Goal: Task Accomplishment & Management: Use online tool/utility

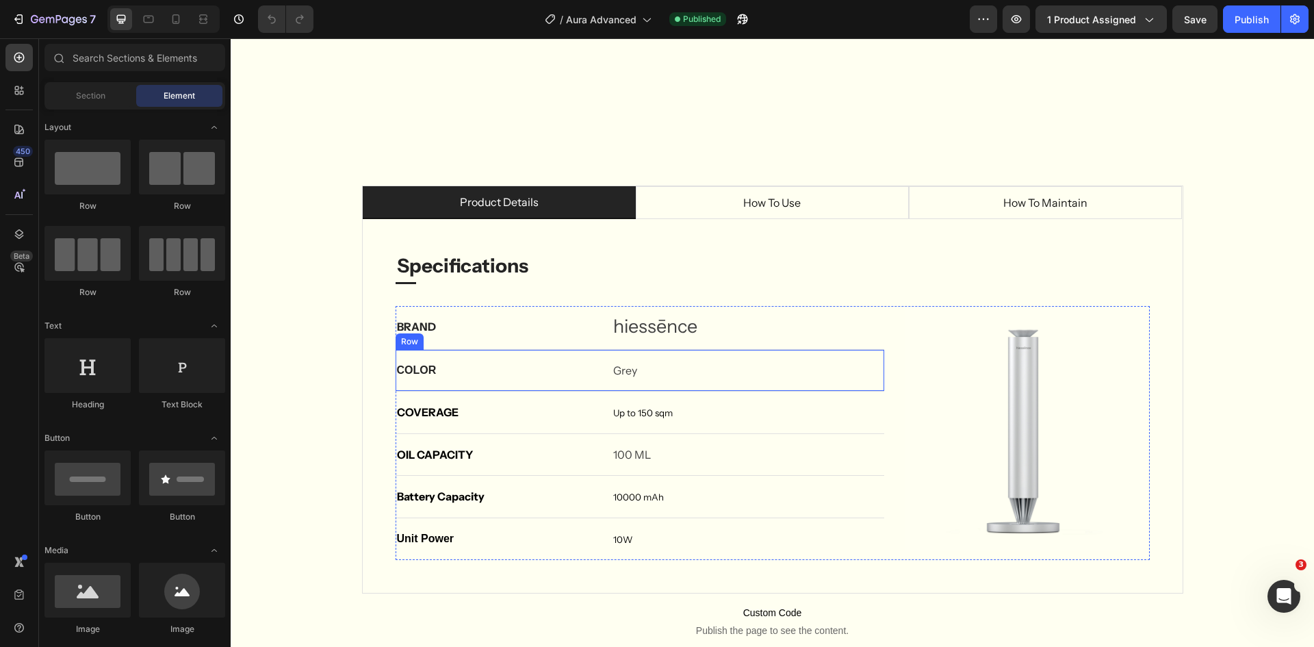
scroll to position [3080, 0]
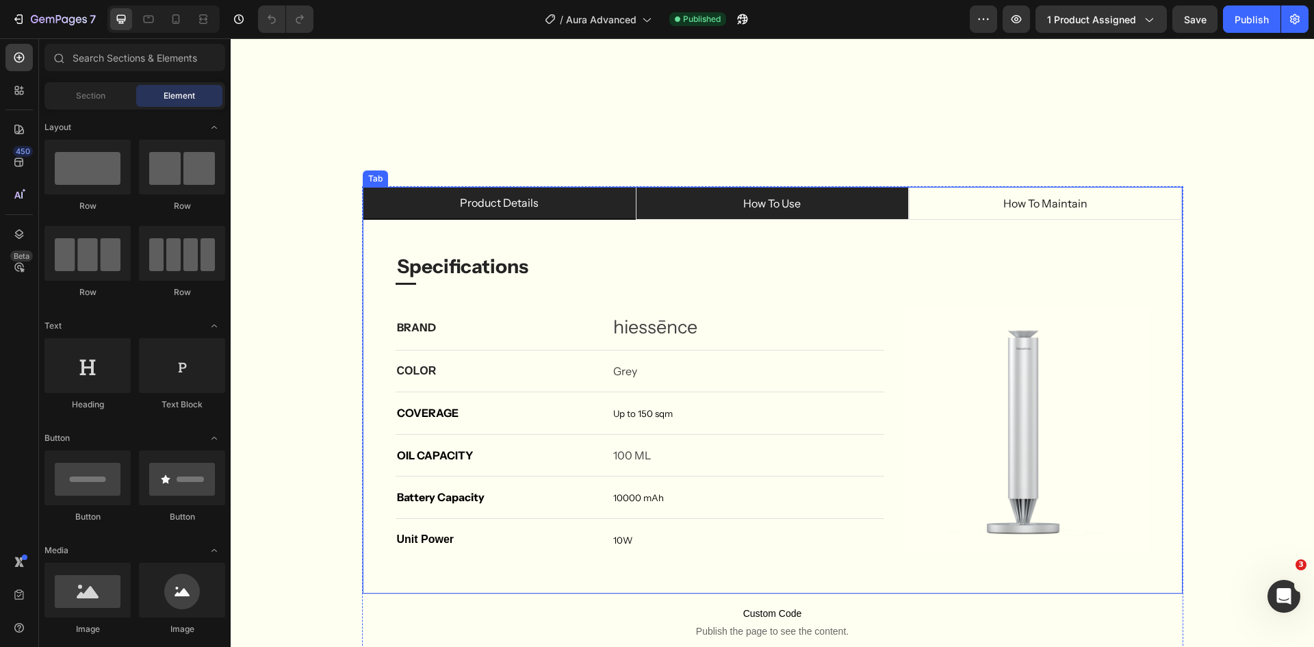
click at [689, 208] on li "how to use" at bounding box center [772, 203] width 273 height 33
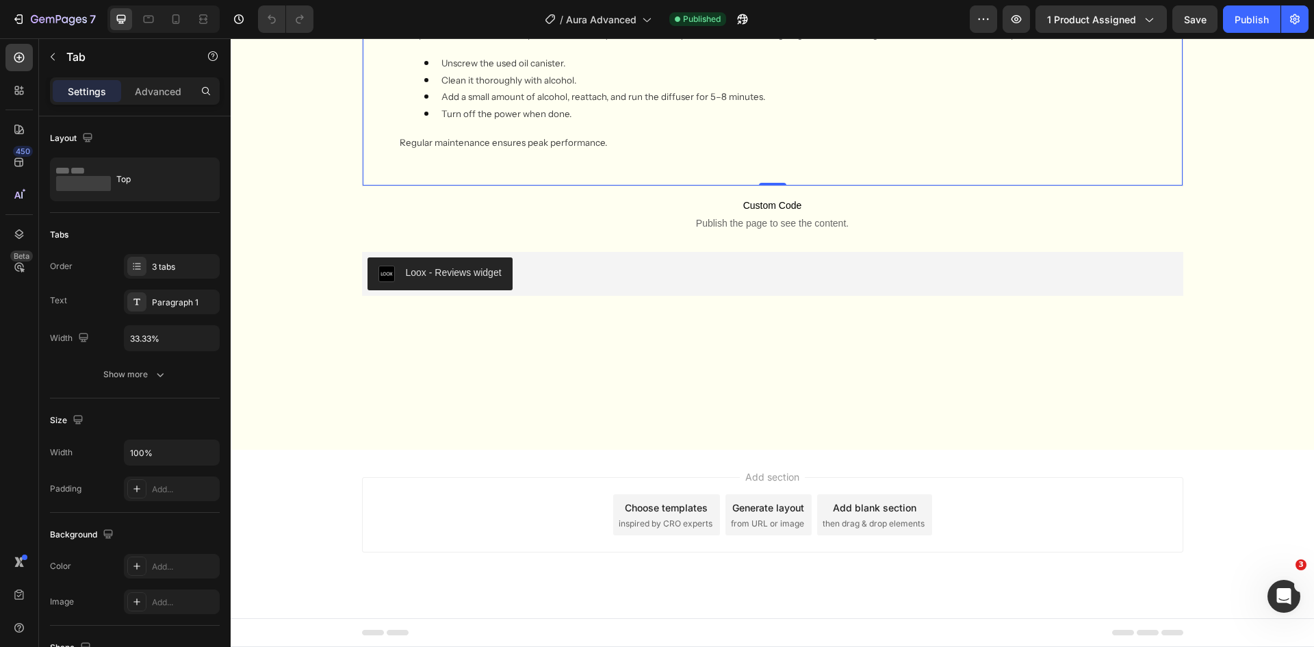
click at [836, 185] on div "Specifications Heading Title Line BRAND Text block hiessēnce Text block Row COL…" at bounding box center [773, 51] width 820 height 268
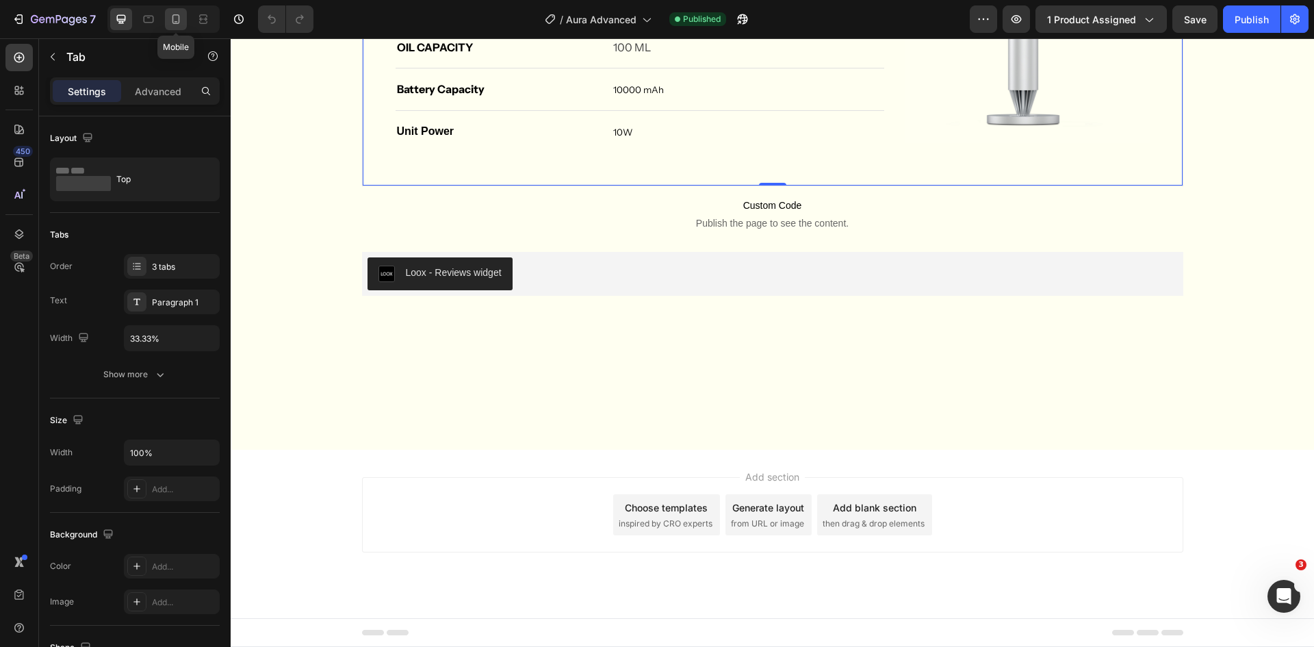
click at [172, 25] on icon at bounding box center [176, 19] width 14 height 14
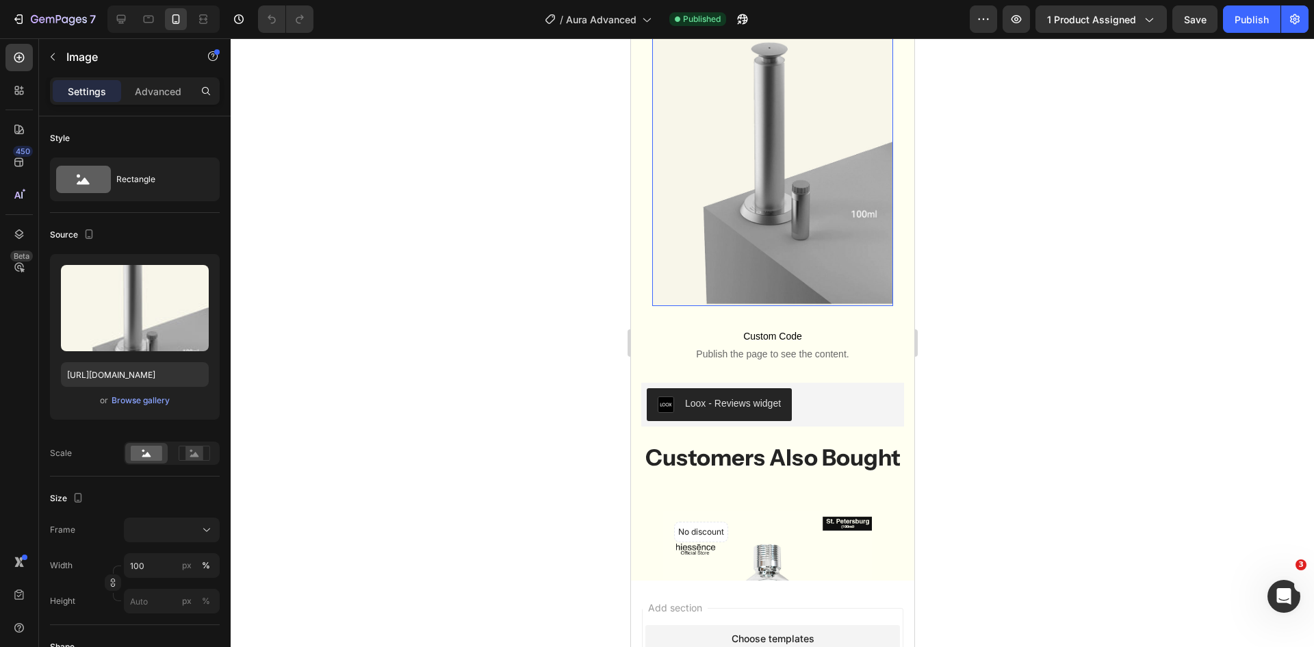
click at [767, 250] on img at bounding box center [772, 142] width 241 height 326
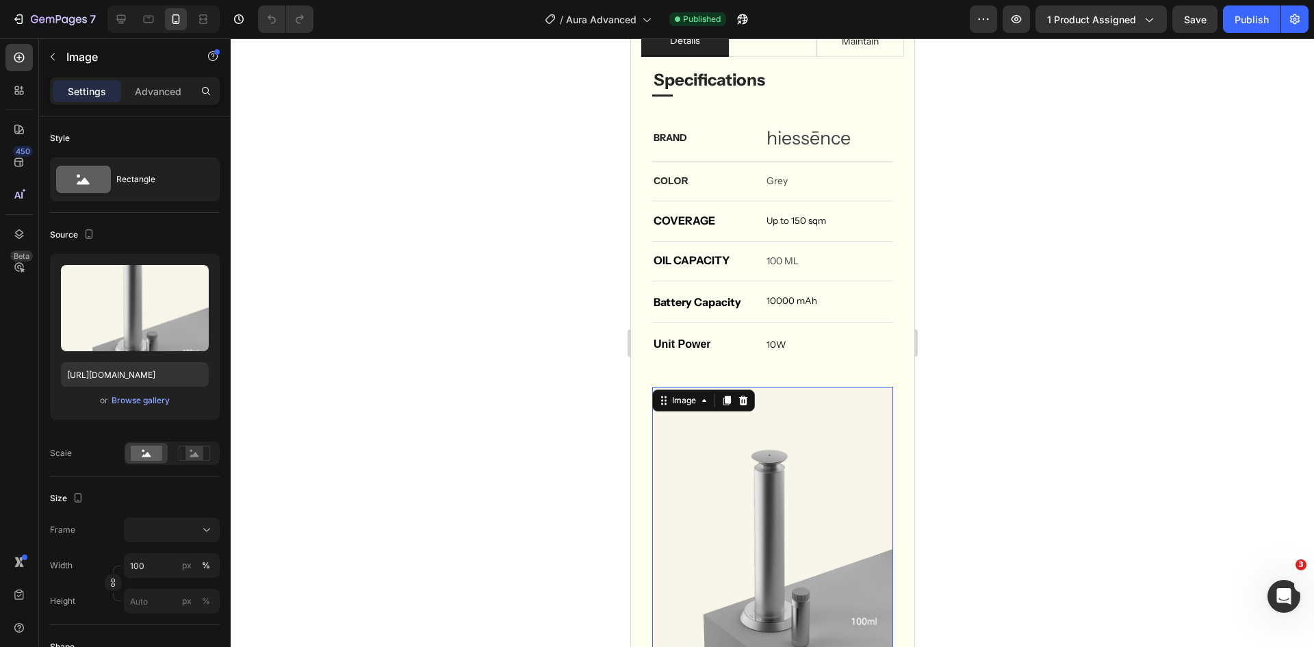
scroll to position [3442, 0]
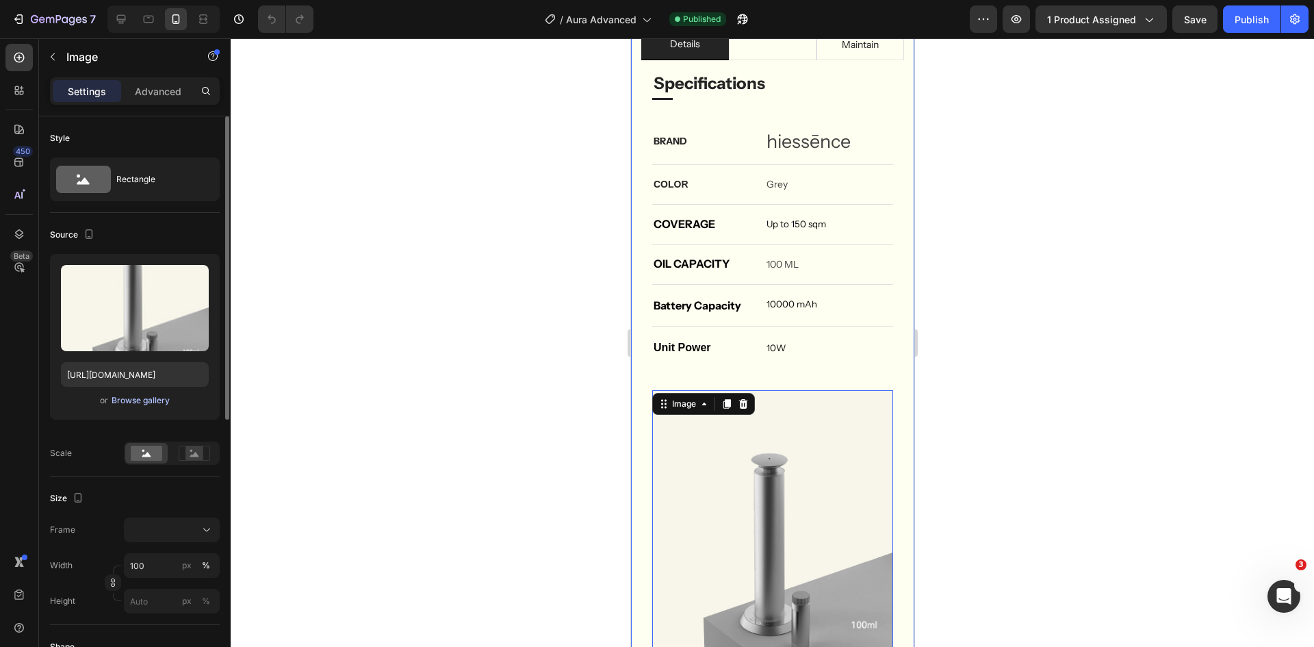
click at [140, 396] on div "Browse gallery" at bounding box center [141, 400] width 58 height 12
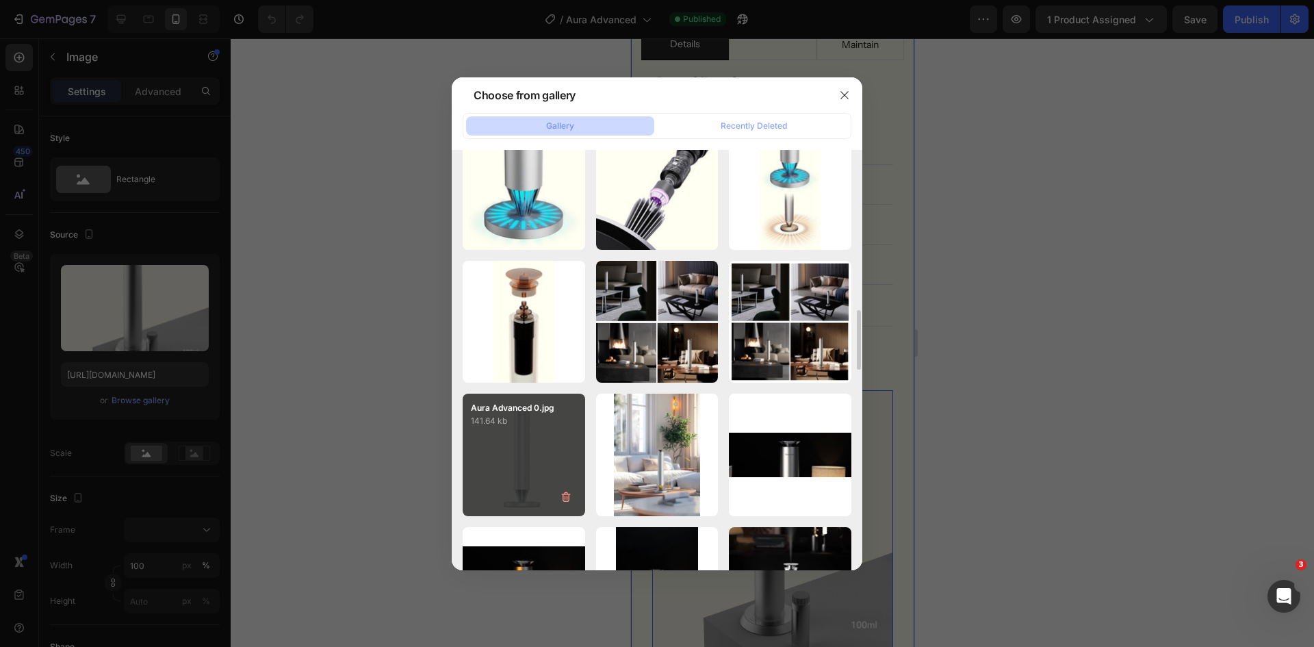
scroll to position [1103, 0]
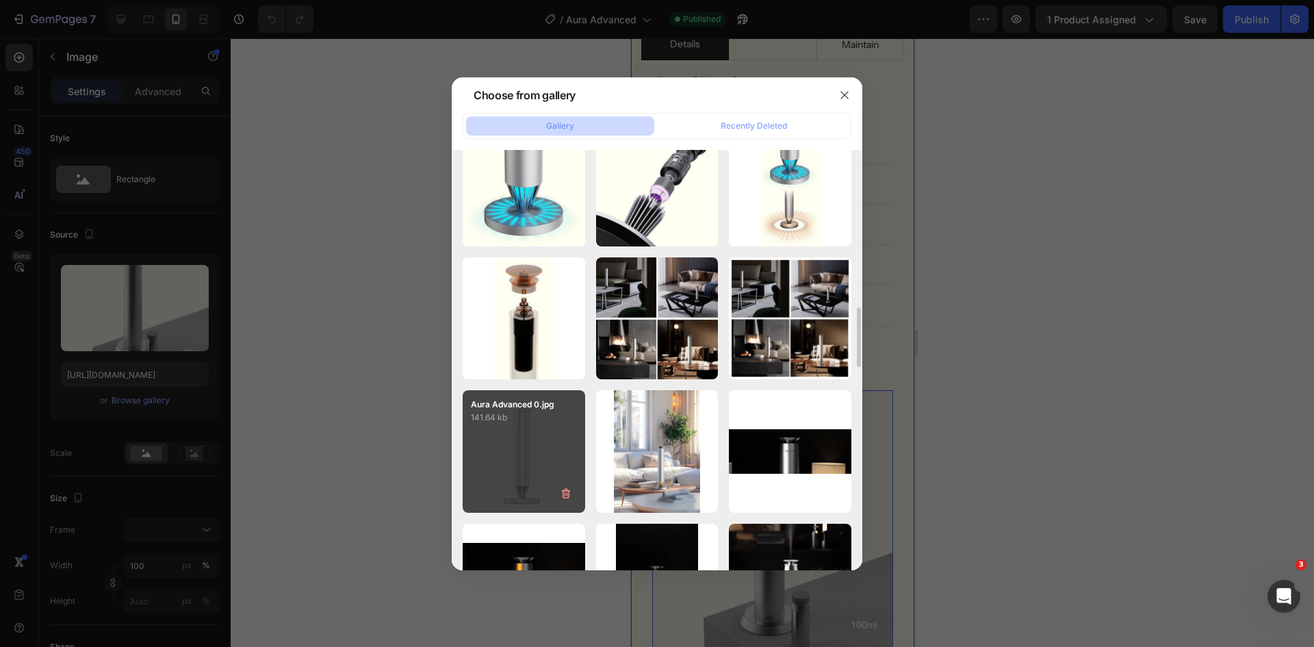
click at [502, 480] on div "Aura Advanced 0.jpg 141.64 kb" at bounding box center [524, 451] width 123 height 123
type input "https://cdn.shopify.com/s/files/1/0728/8333/9501/files/gempages_552591981616825…"
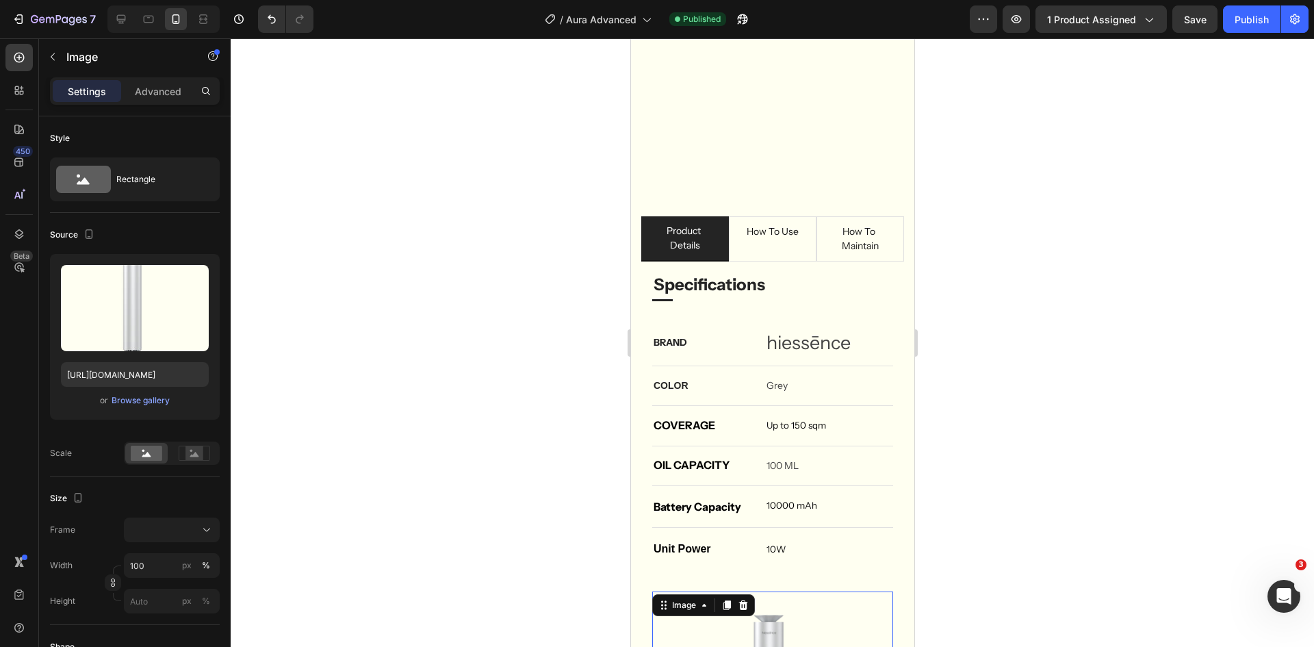
scroll to position [3238, 0]
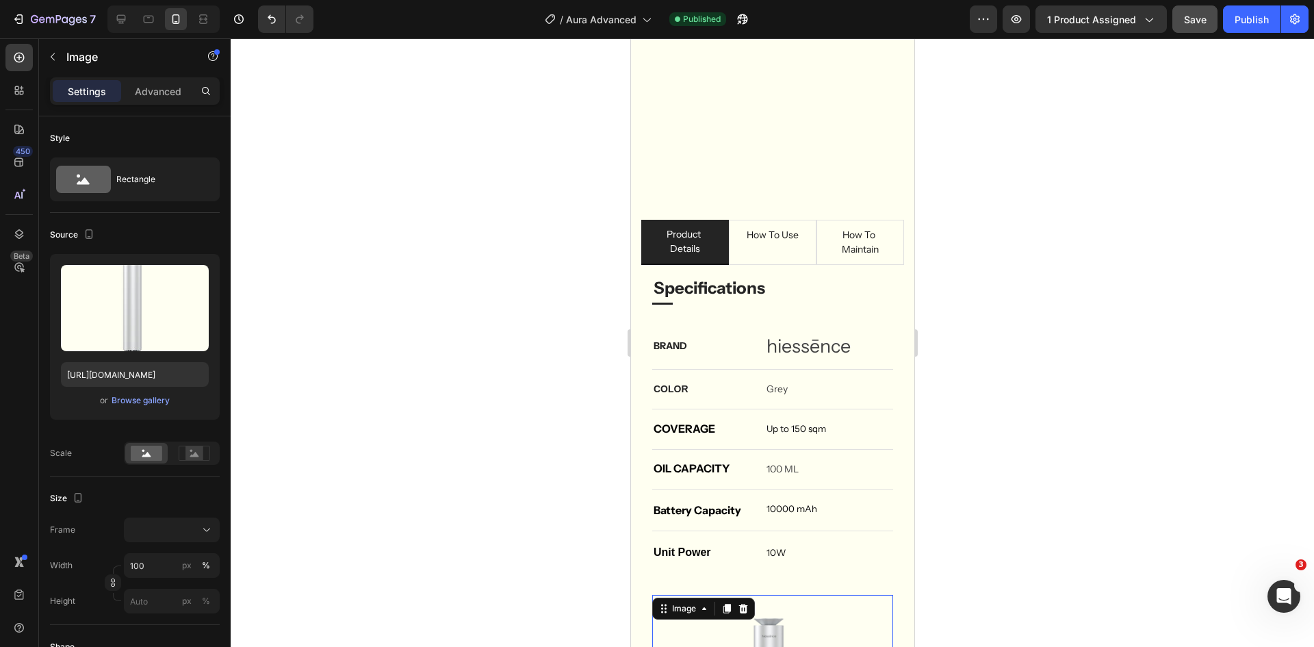
click at [1201, 29] on button "Save" at bounding box center [1195, 18] width 45 height 27
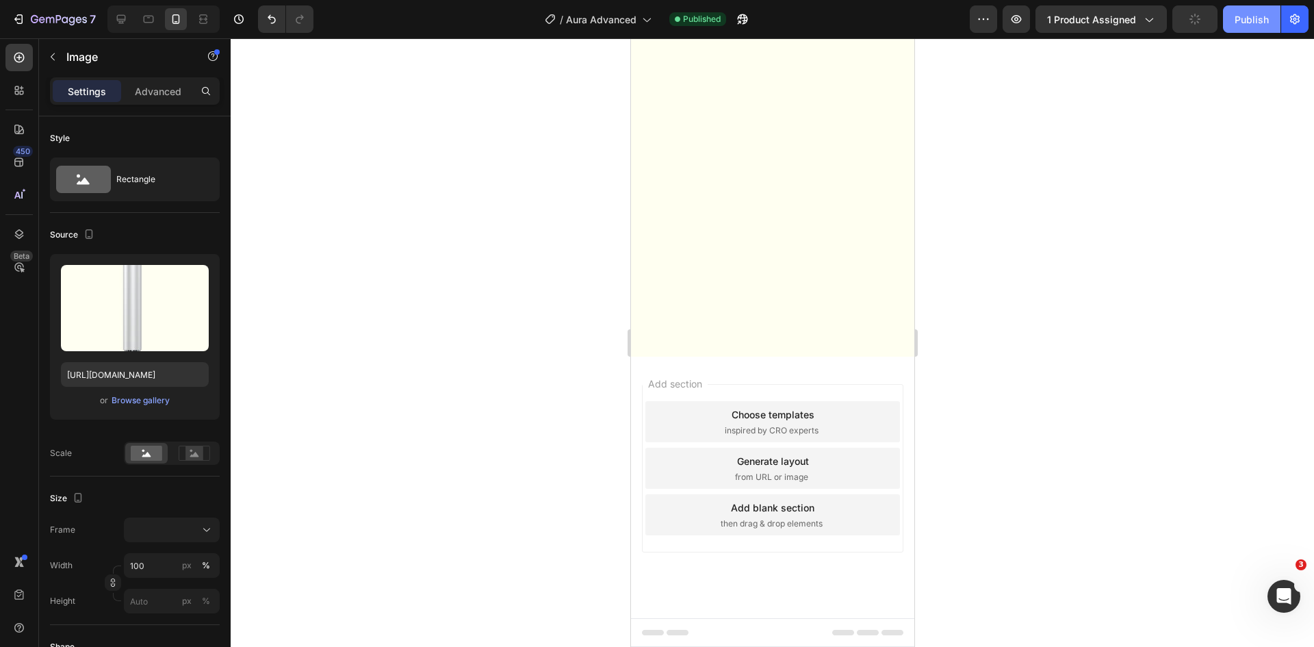
click at [1251, 29] on button "Publish" at bounding box center [1251, 18] width 57 height 27
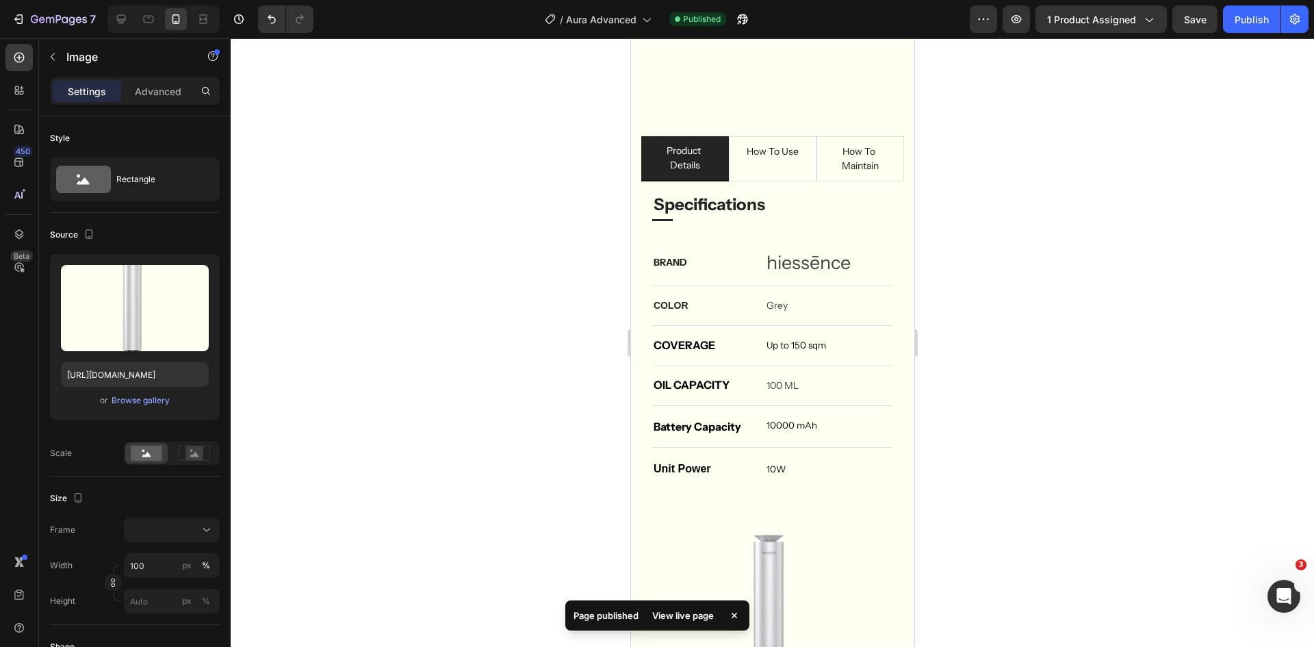
scroll to position [3504, 0]
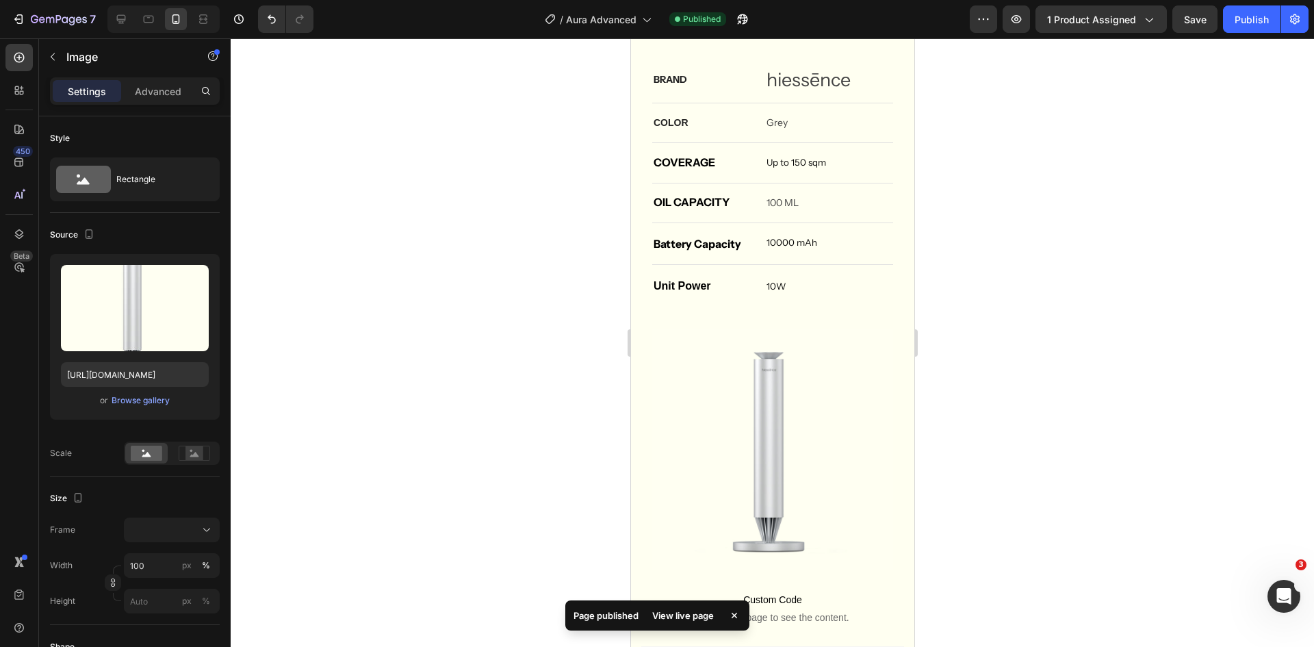
click at [985, 471] on div at bounding box center [773, 342] width 1084 height 609
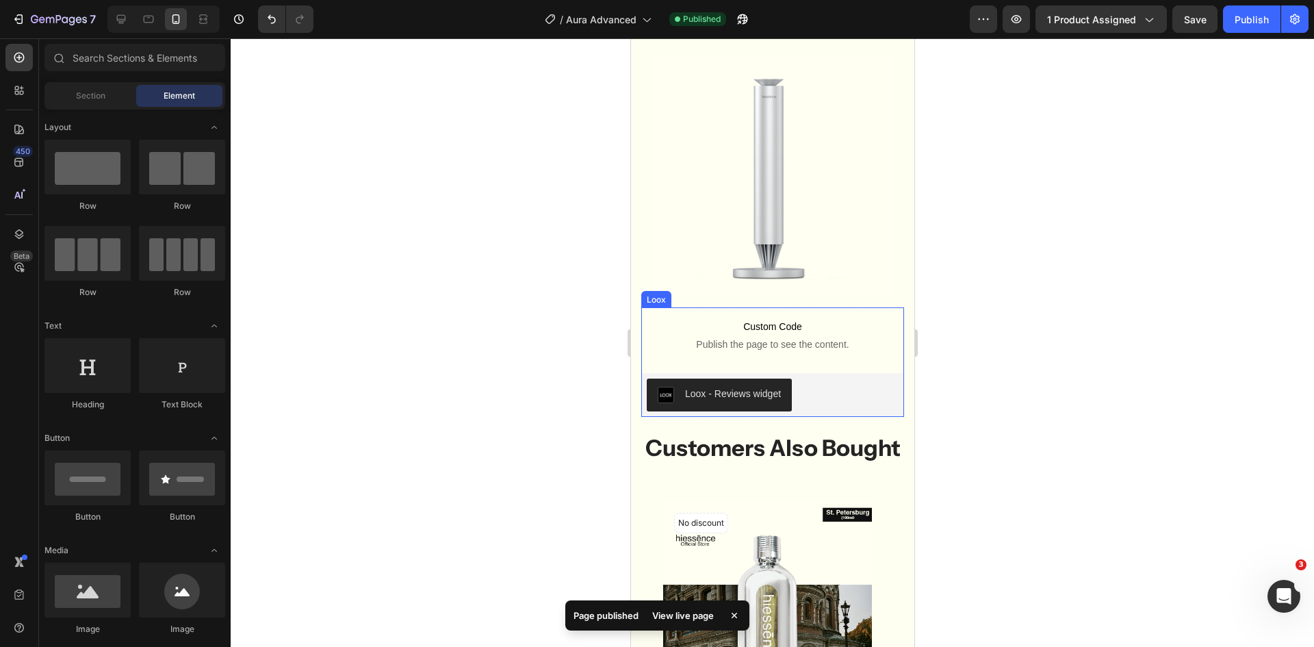
scroll to position [3778, 0]
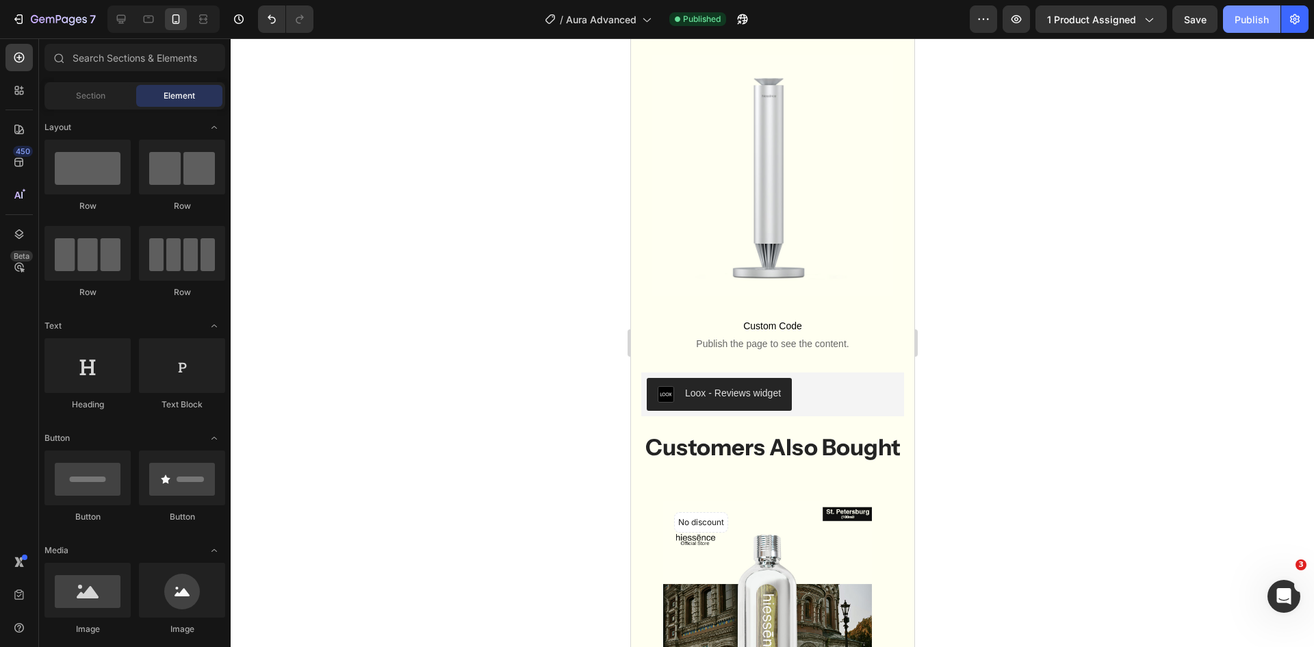
click at [1249, 23] on div "Publish" at bounding box center [1252, 19] width 34 height 14
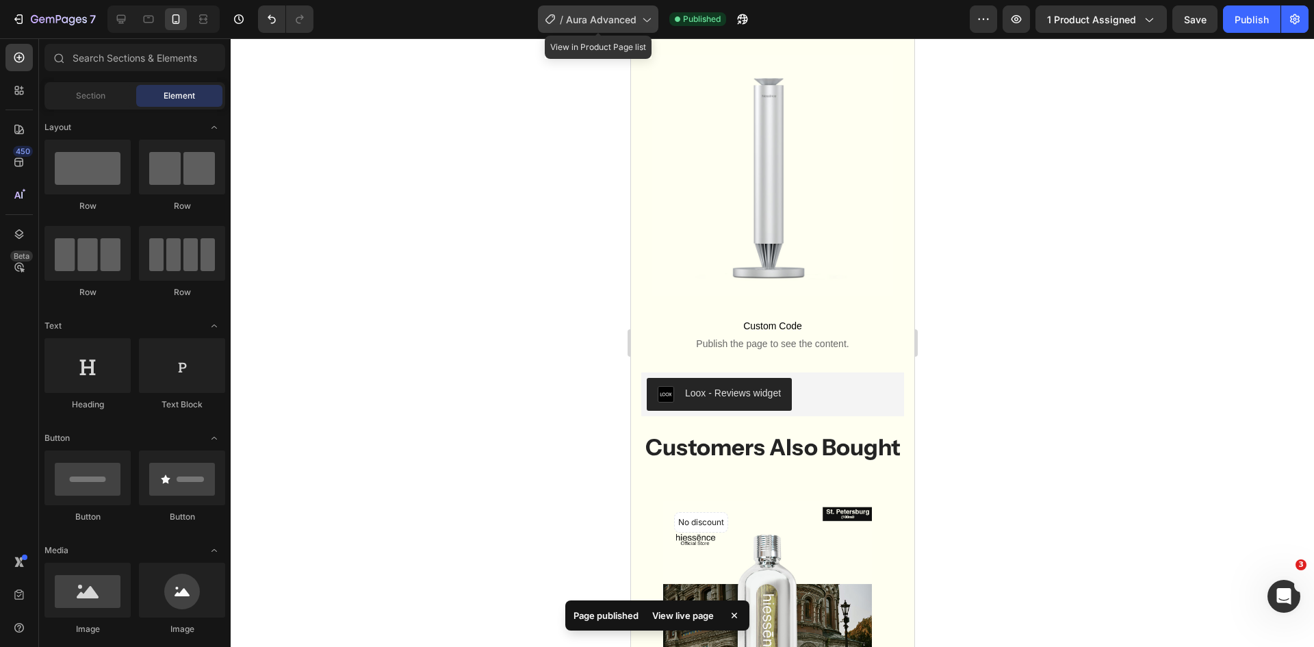
click at [572, 15] on span "Aura Advanced" at bounding box center [601, 19] width 71 height 14
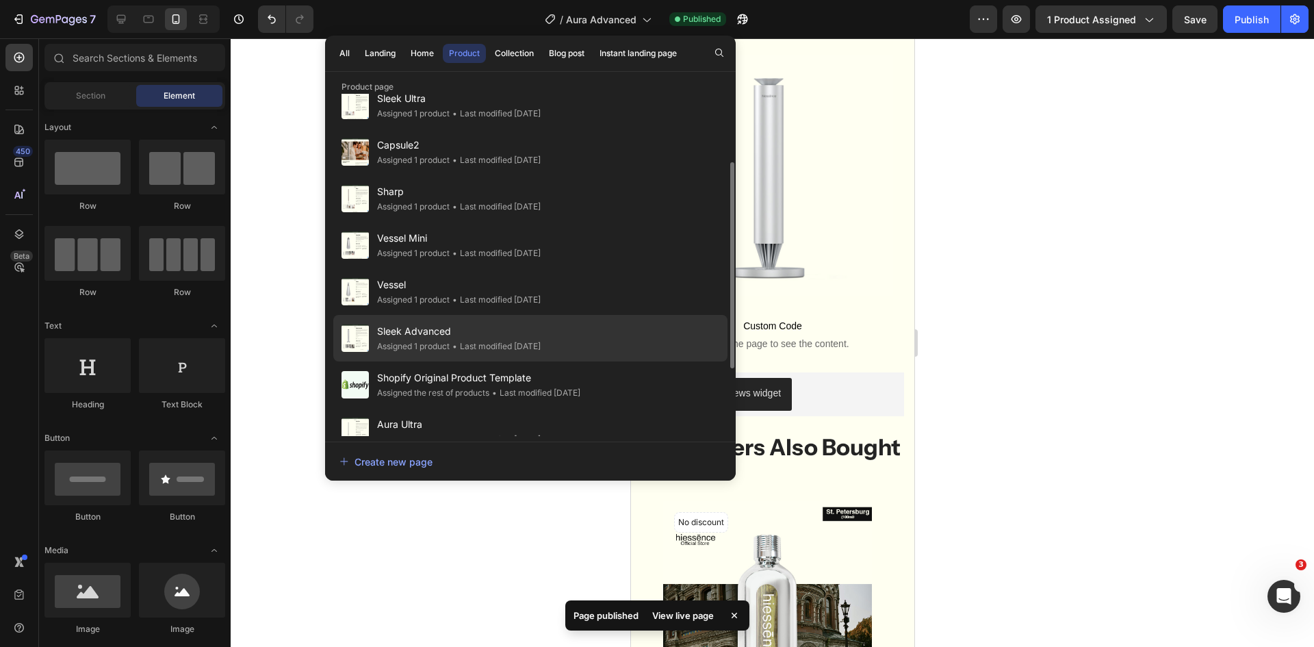
scroll to position [209, 0]
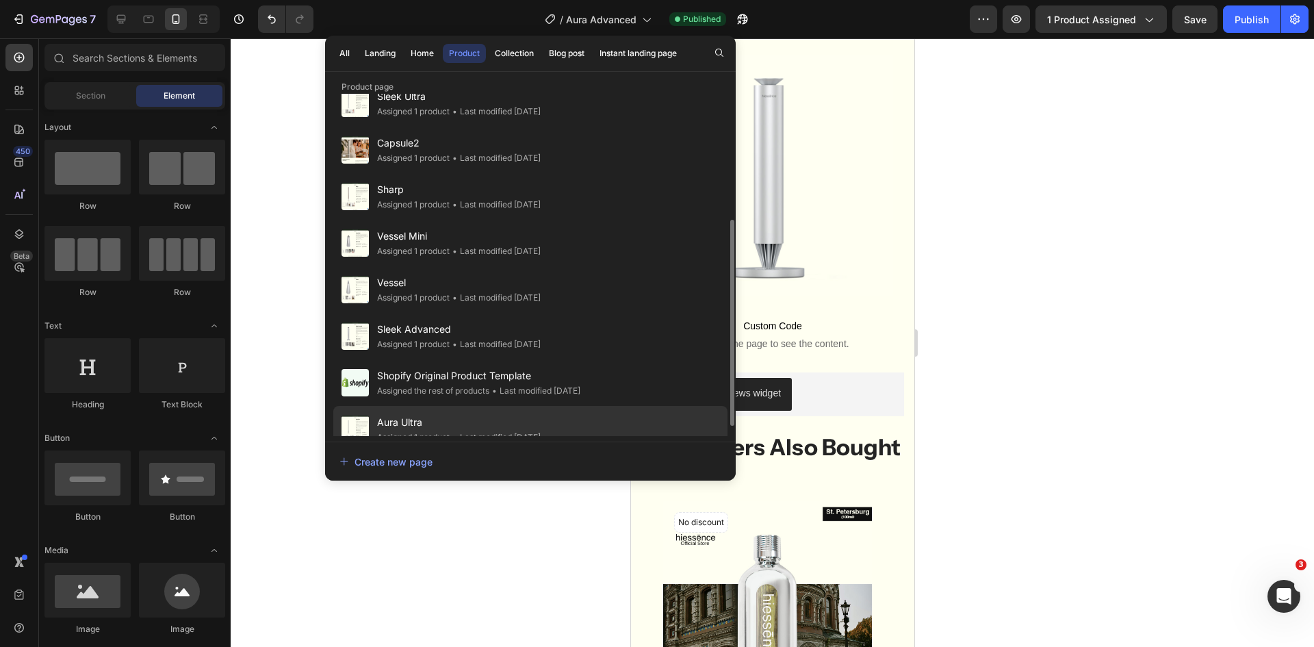
click at [466, 417] on span "Aura Ultra" at bounding box center [459, 422] width 164 height 16
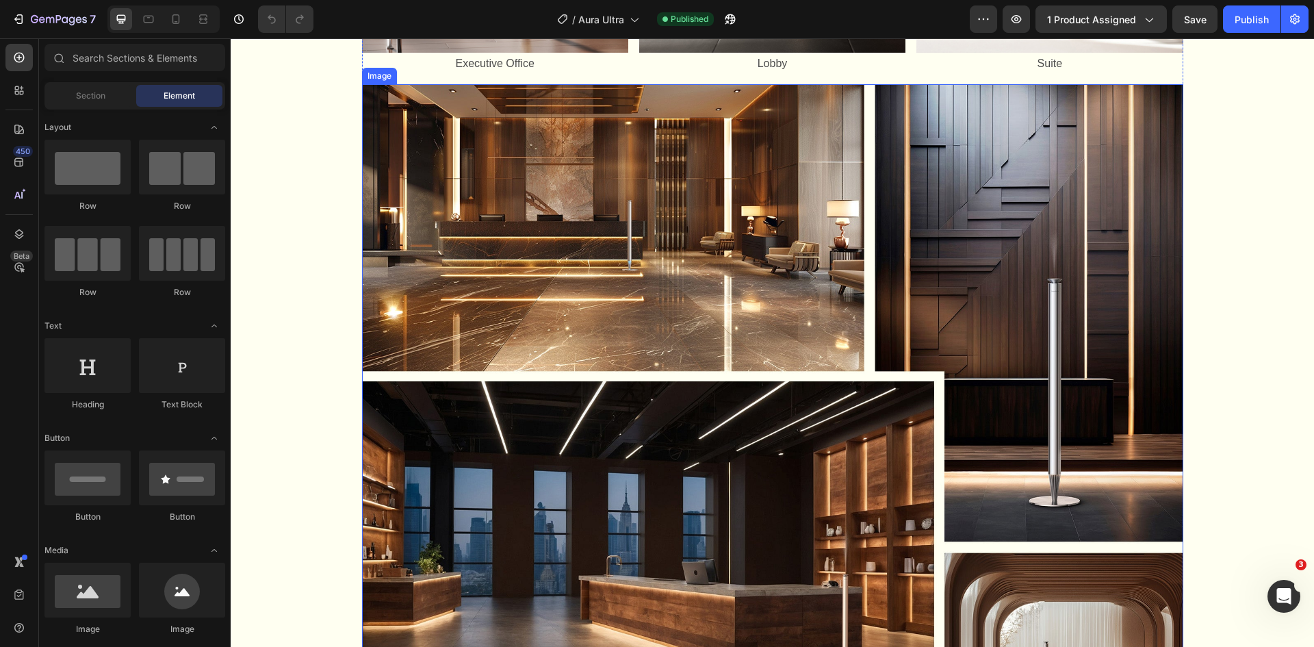
scroll to position [1780, 0]
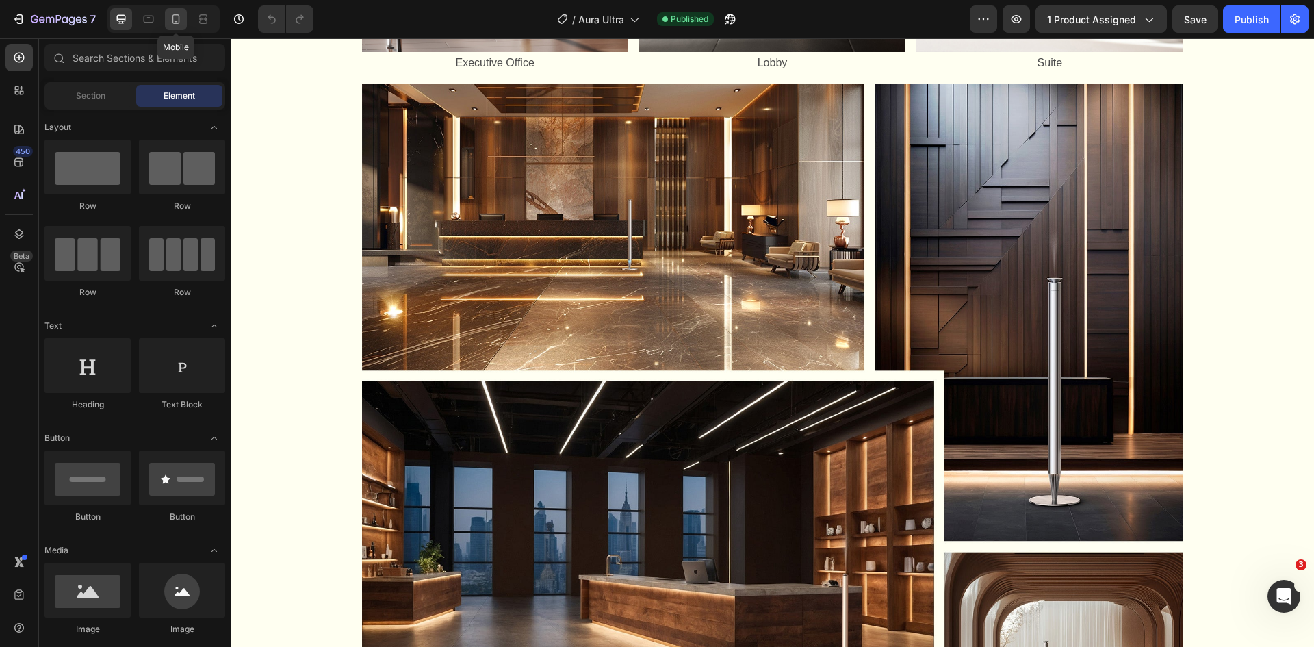
click at [175, 25] on icon at bounding box center [176, 19] width 14 height 14
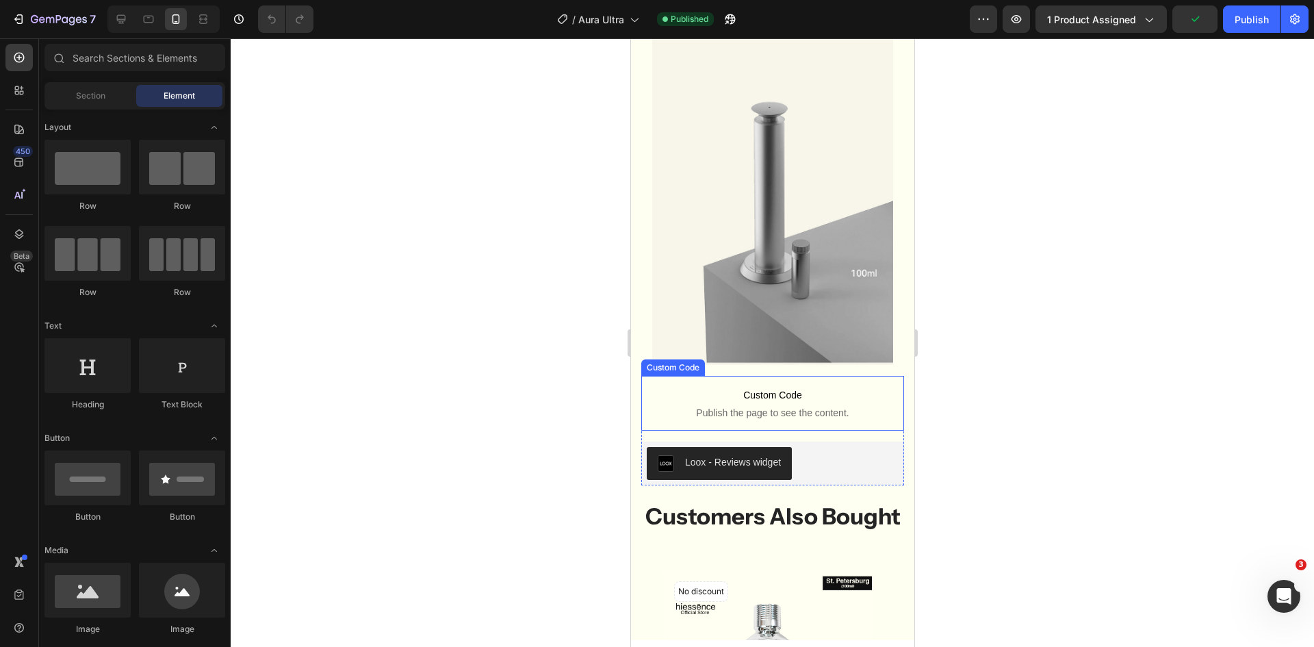
scroll to position [3837, 0]
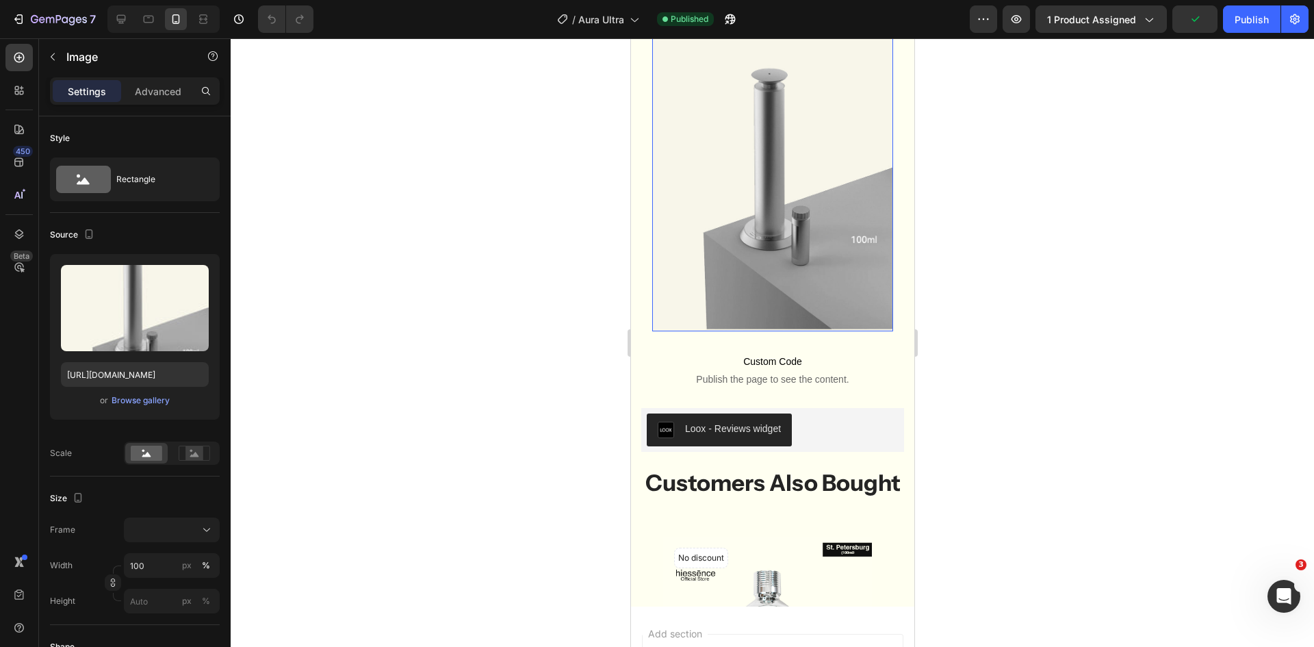
click at [768, 216] on img at bounding box center [772, 168] width 241 height 326
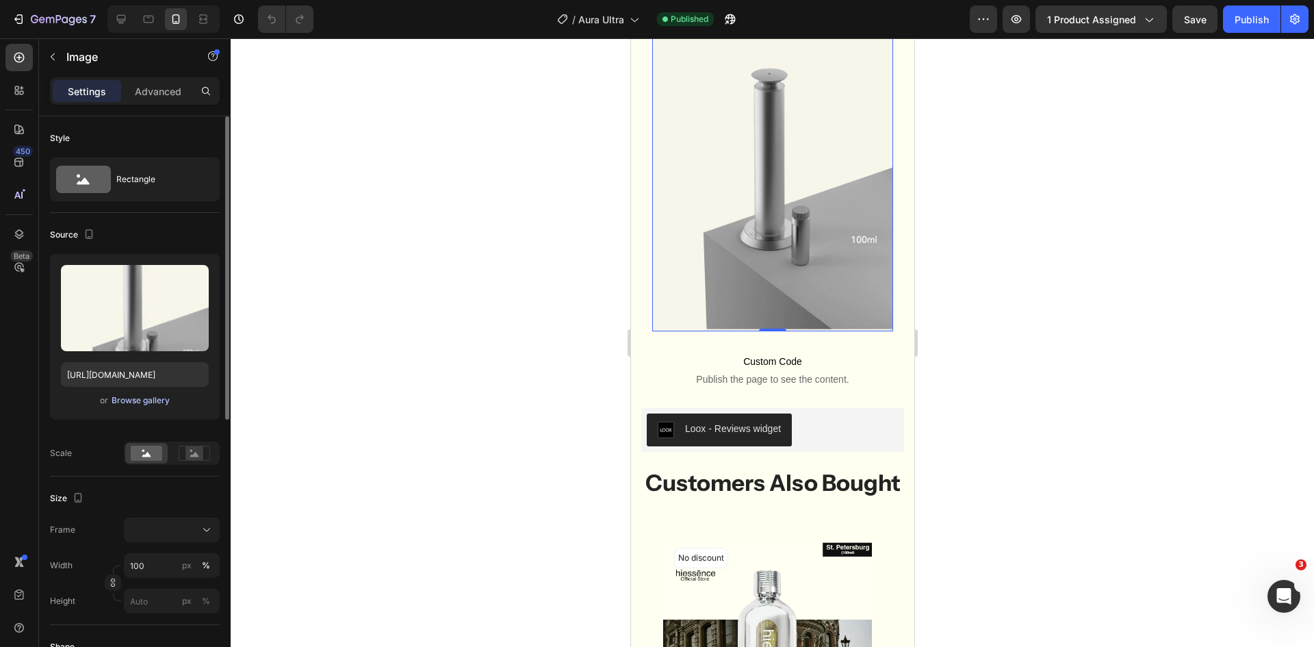
click at [145, 397] on div "Browse gallery" at bounding box center [141, 400] width 58 height 12
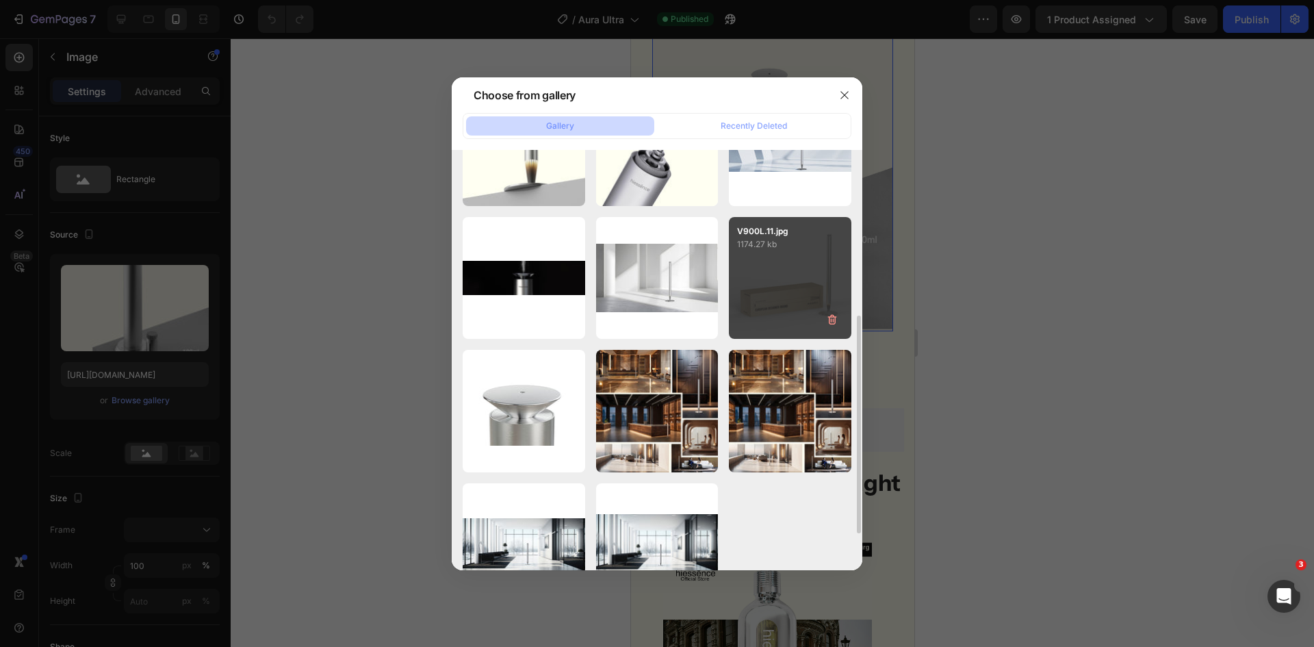
scroll to position [346, 0]
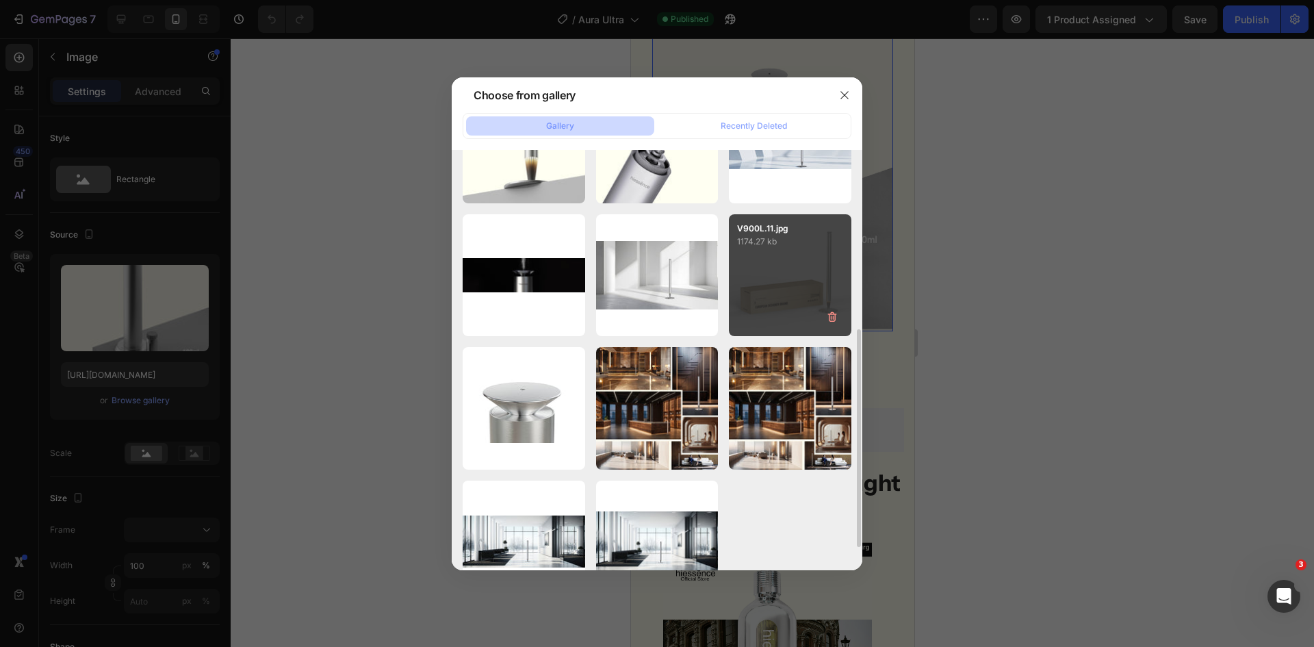
click at [789, 269] on div "V900L.11.jpg 1174.27 kb" at bounding box center [790, 275] width 123 height 123
type input "[URL][DOMAIN_NAME]"
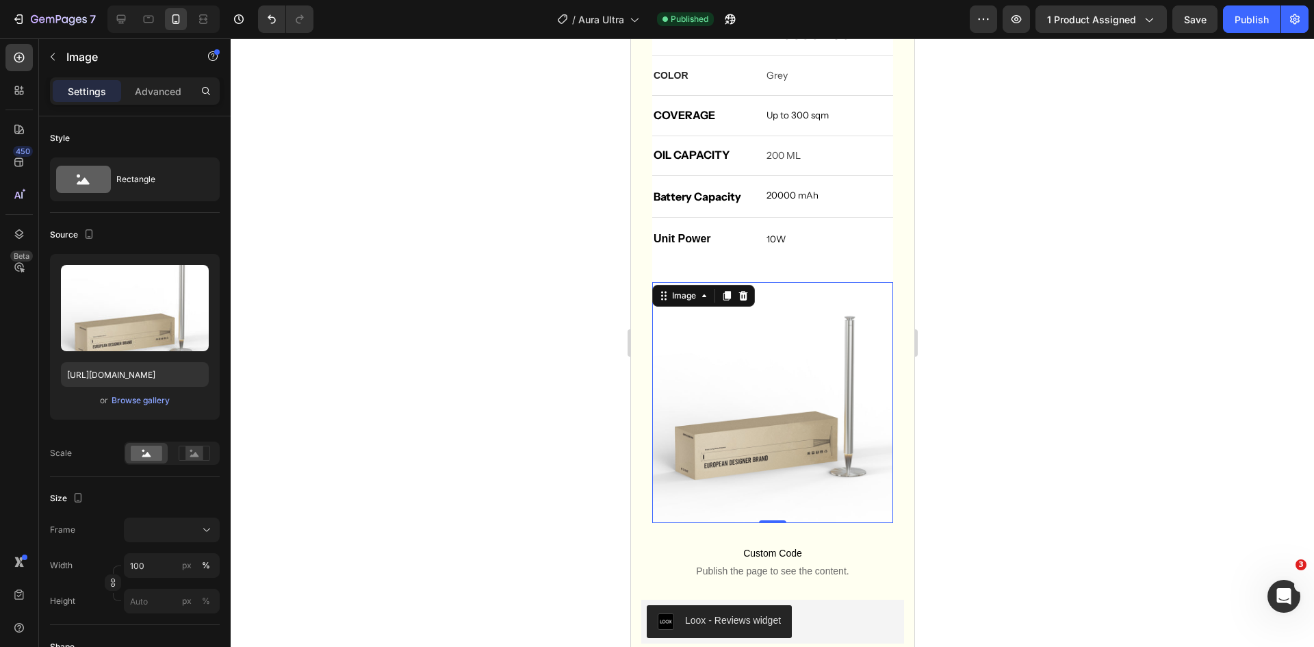
scroll to position [3560, 0]
click at [964, 342] on div at bounding box center [773, 342] width 1084 height 609
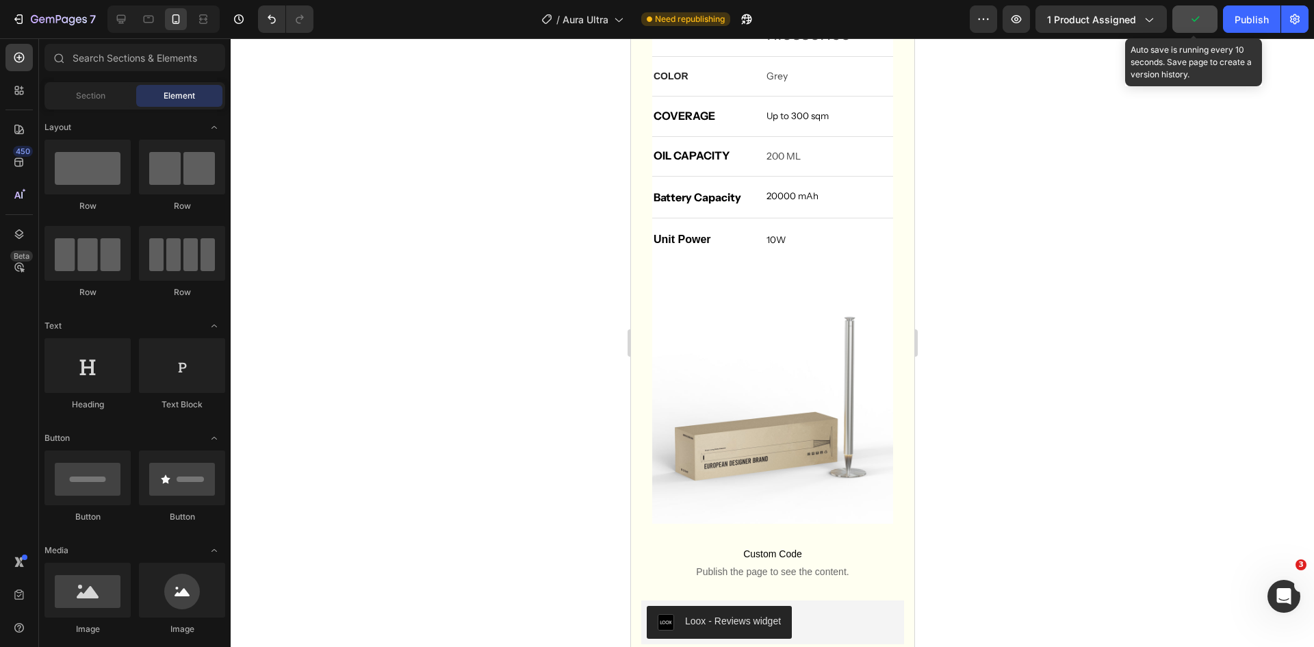
click at [1195, 32] on button "button" at bounding box center [1195, 18] width 45 height 27
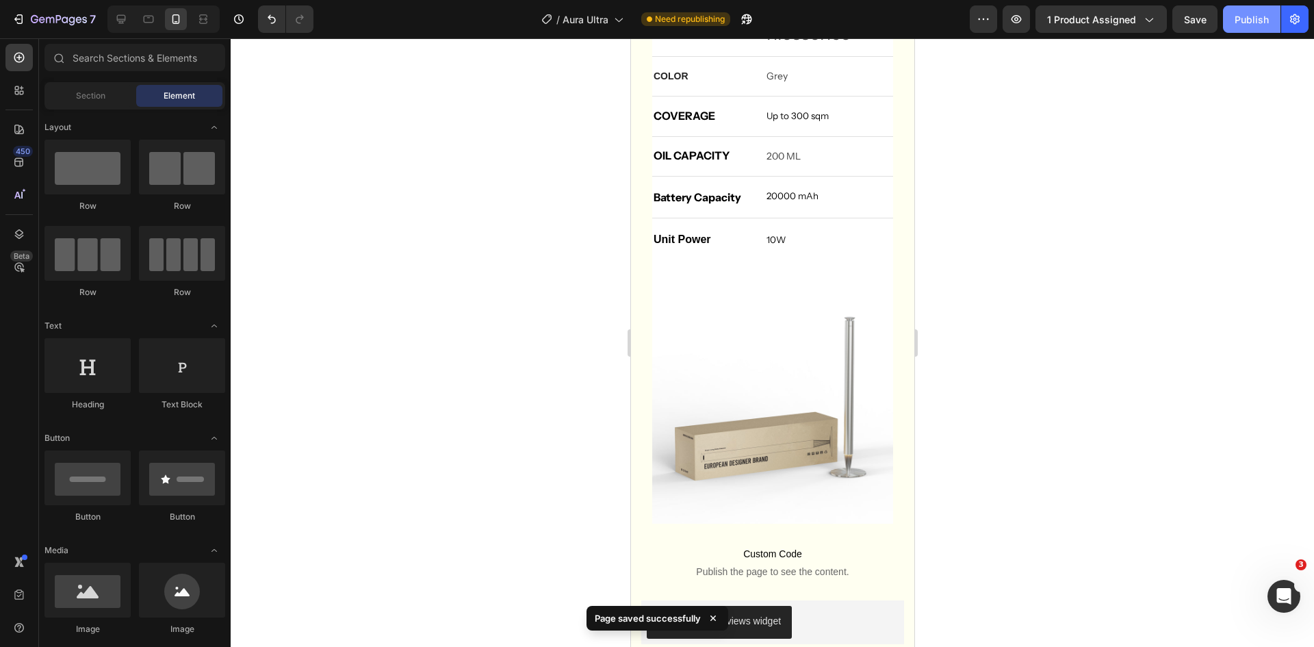
click at [1254, 22] on div "Publish" at bounding box center [1252, 19] width 34 height 14
click at [1259, 18] on div "Publish" at bounding box center [1252, 19] width 34 height 14
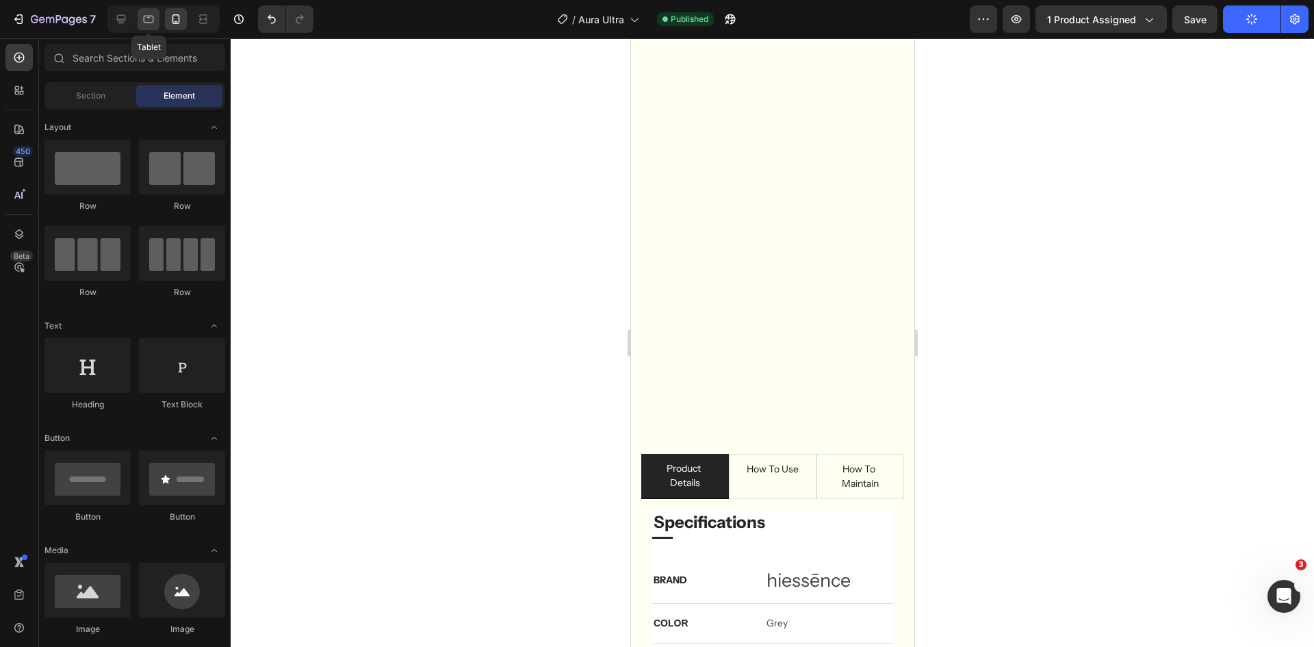
scroll to position [2815, 0]
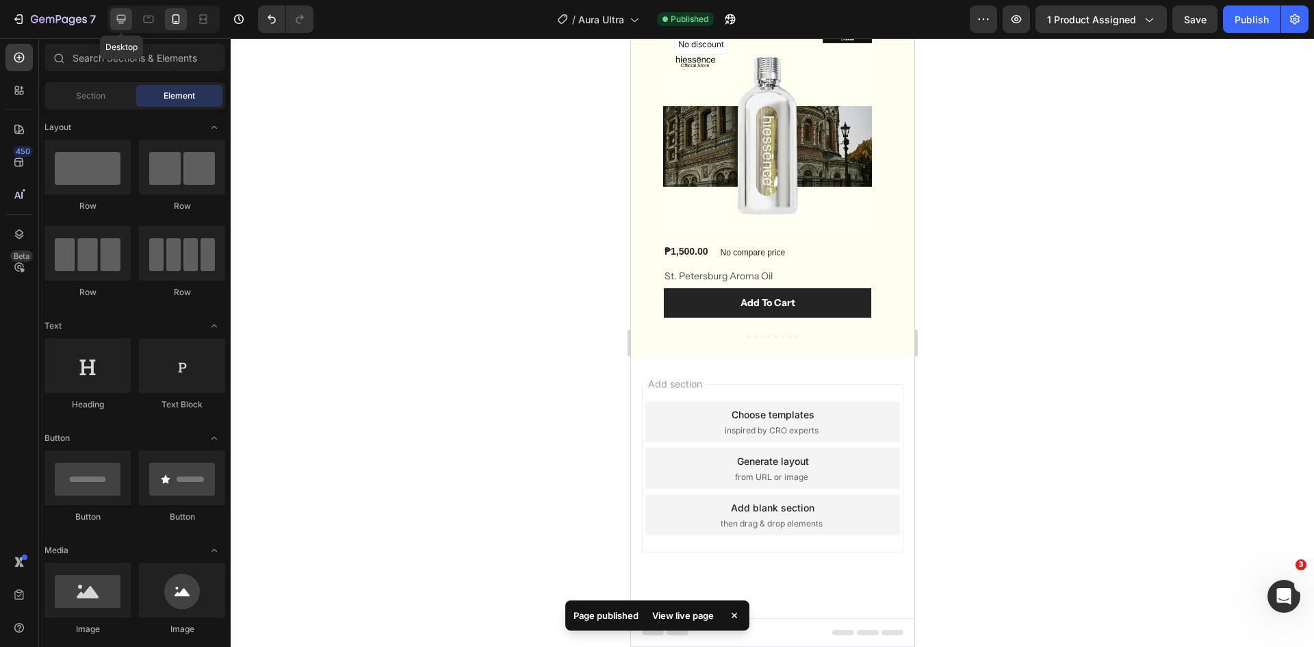
click at [127, 23] on icon at bounding box center [121, 19] width 14 height 14
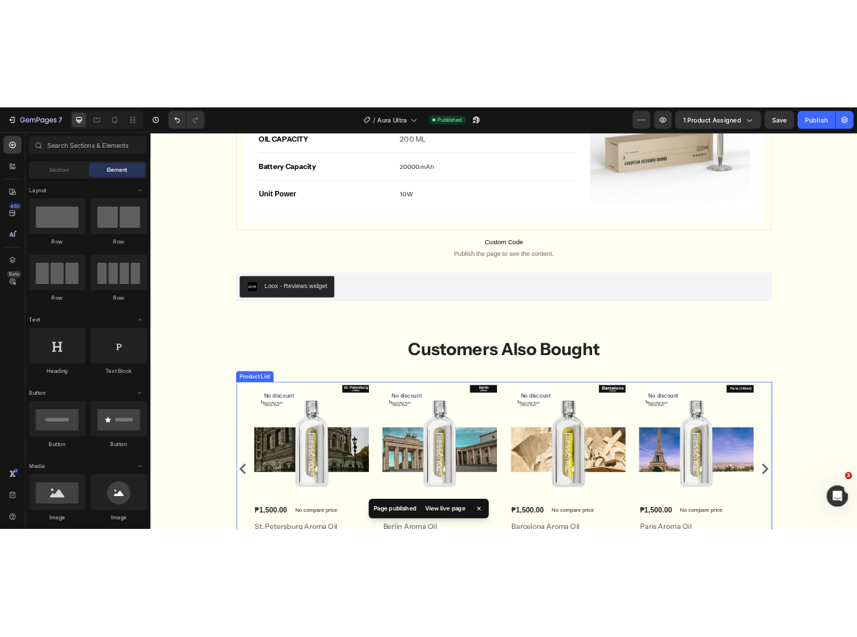
scroll to position [2188, 0]
